Goal: Find specific page/section: Find specific page/section

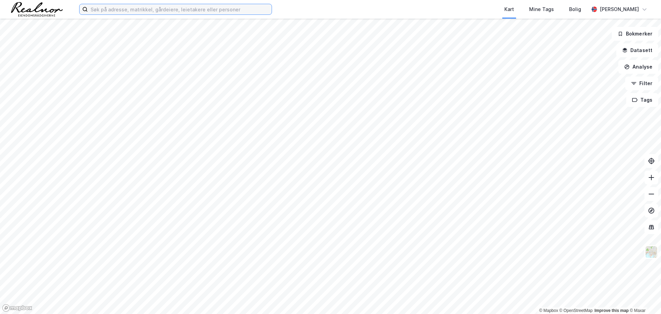
click at [104, 6] on input at bounding box center [180, 9] width 184 height 10
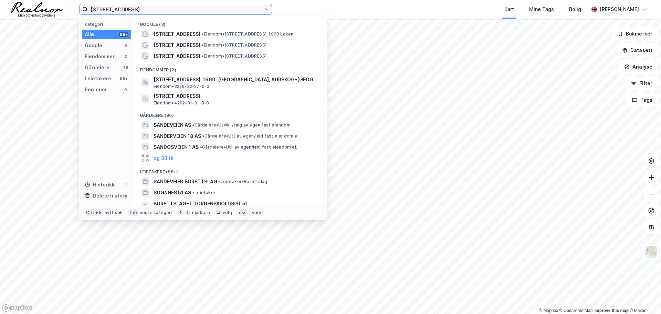
type input "sandumveien 51"
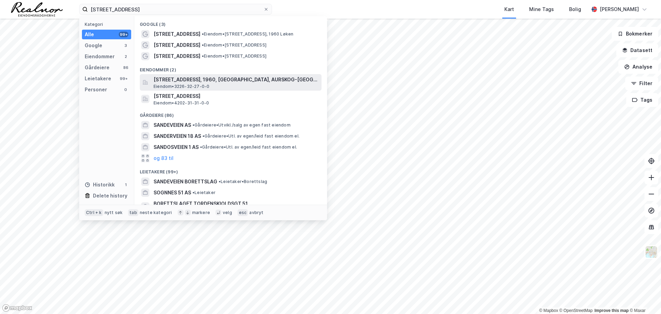
click at [199, 84] on span "Eiendom • 3226-32-27-0-0" at bounding box center [182, 87] width 56 height 6
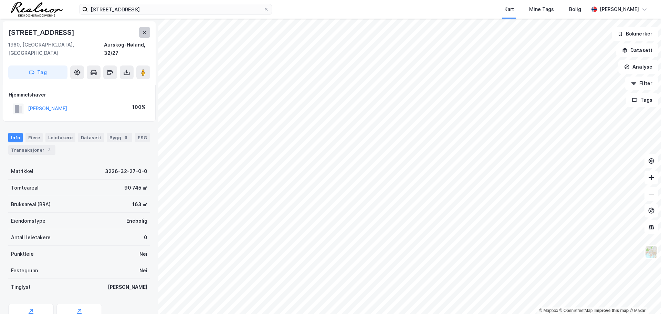
click at [146, 33] on icon at bounding box center [145, 33] width 6 height 6
